Goal: Information Seeking & Learning: Learn about a topic

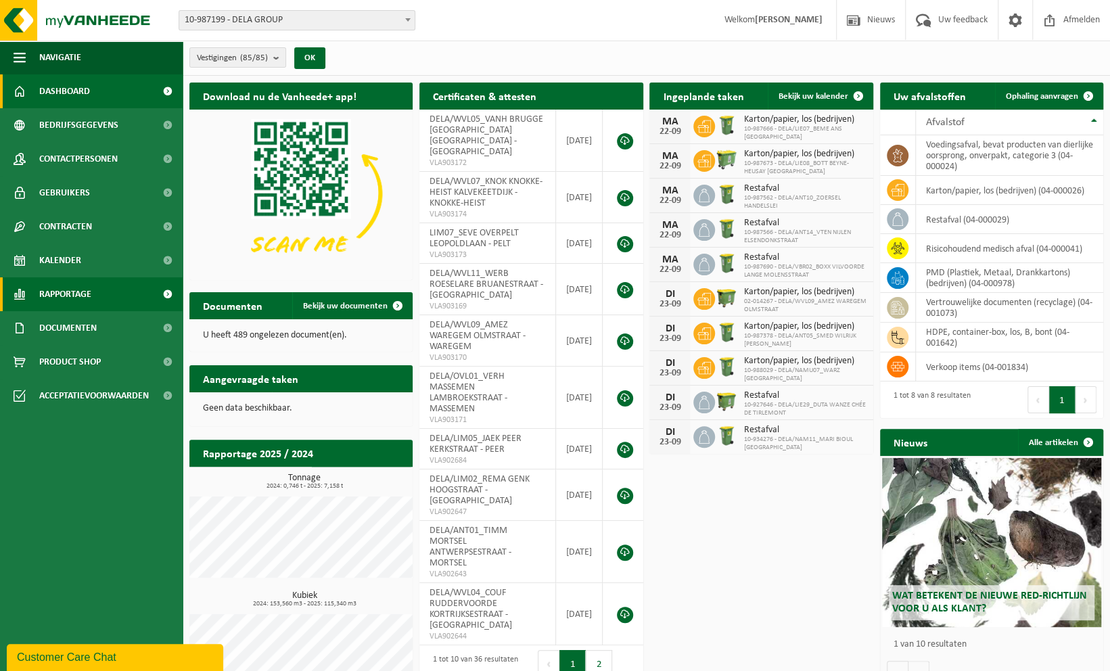
click at [69, 293] on span "Rapportage" at bounding box center [65, 294] width 52 height 34
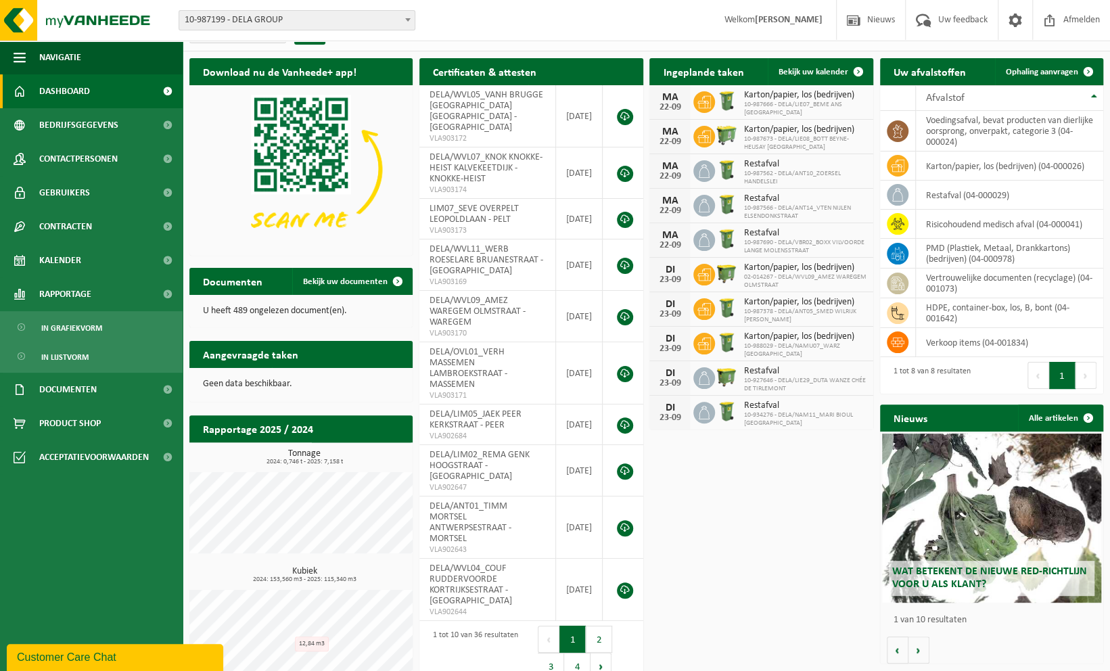
scroll to position [38, 0]
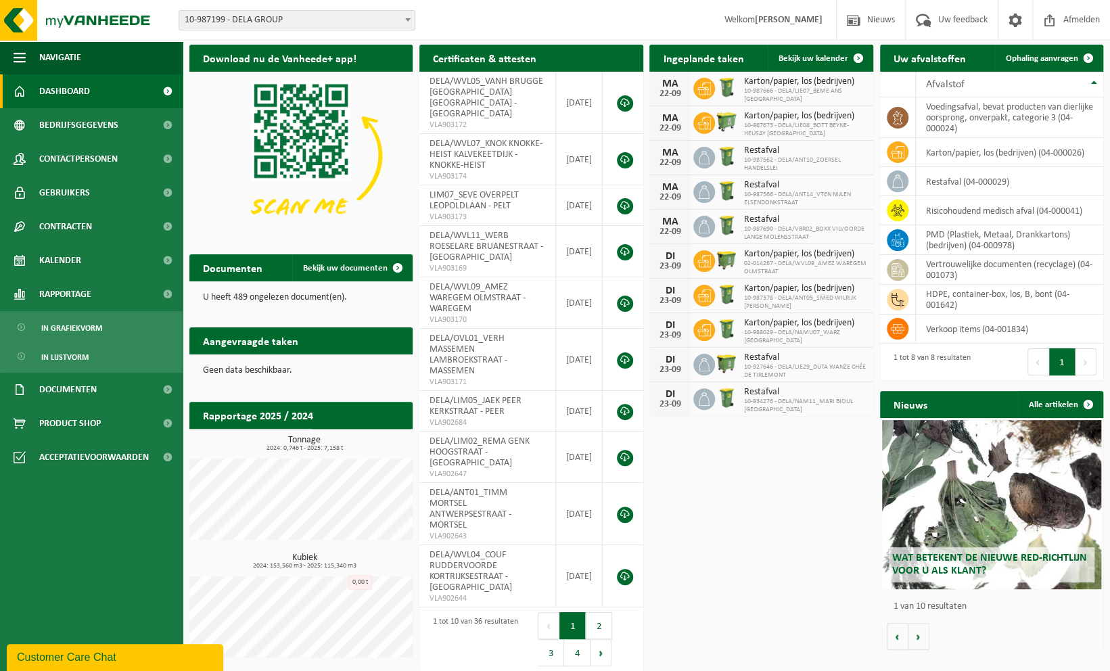
click at [752, 613] on div "Download nu de Vanheede+ app! Verberg Certificaten & attesten Bekijk uw certifi…" at bounding box center [646, 354] width 921 height 633
click at [69, 330] on span "In grafiekvorm" at bounding box center [71, 328] width 61 height 26
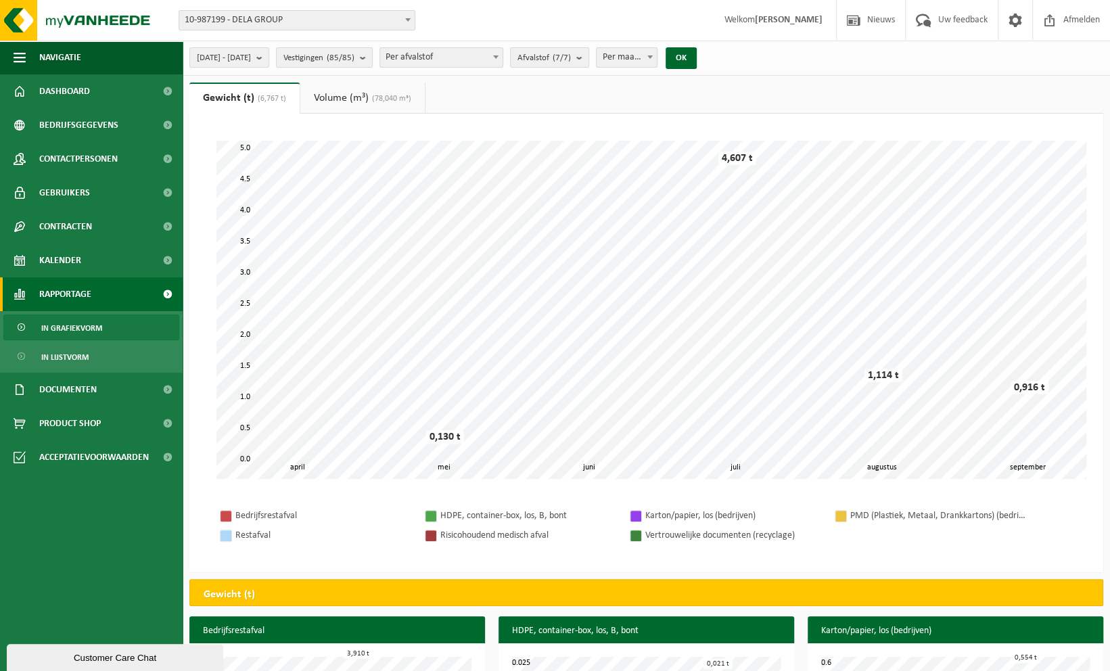
click at [351, 92] on link "Volume (m³) (78,040 m³)" at bounding box center [362, 98] width 124 height 31
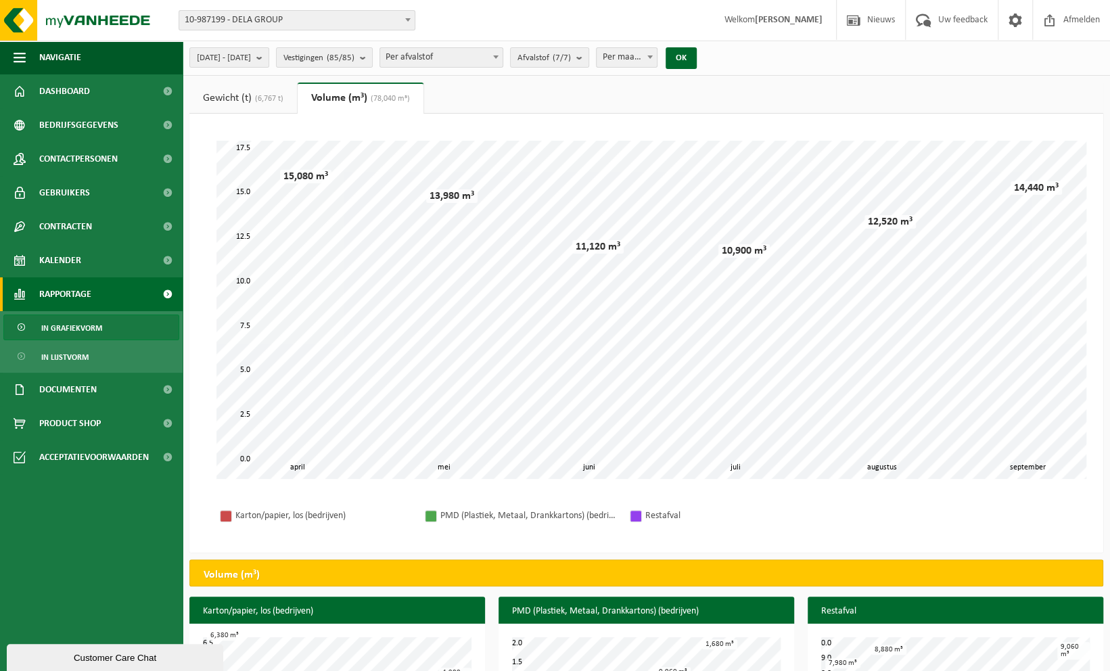
click at [268, 106] on link "Gewicht (t) (6,767 t)" at bounding box center [243, 98] width 108 height 31
